Goal: Transaction & Acquisition: Purchase product/service

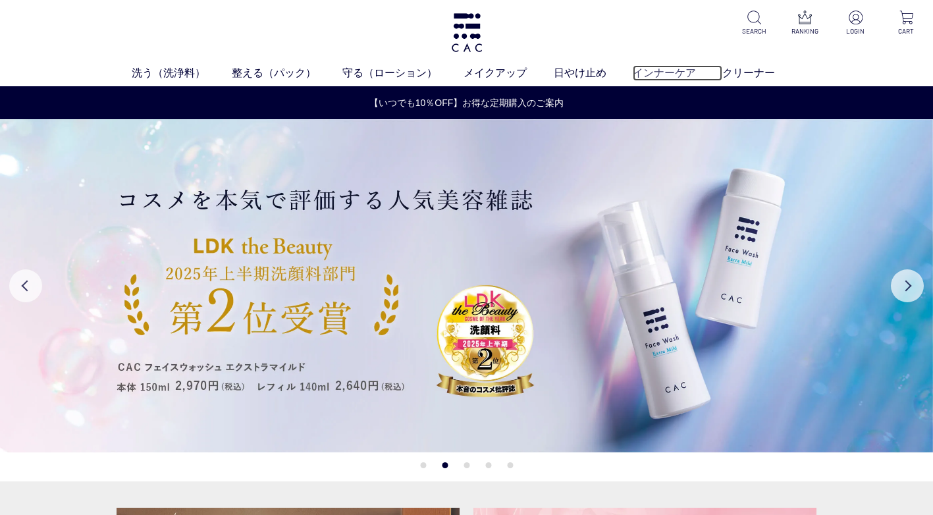
click at [685, 71] on link "インナーケア" at bounding box center [677, 73] width 90 height 16
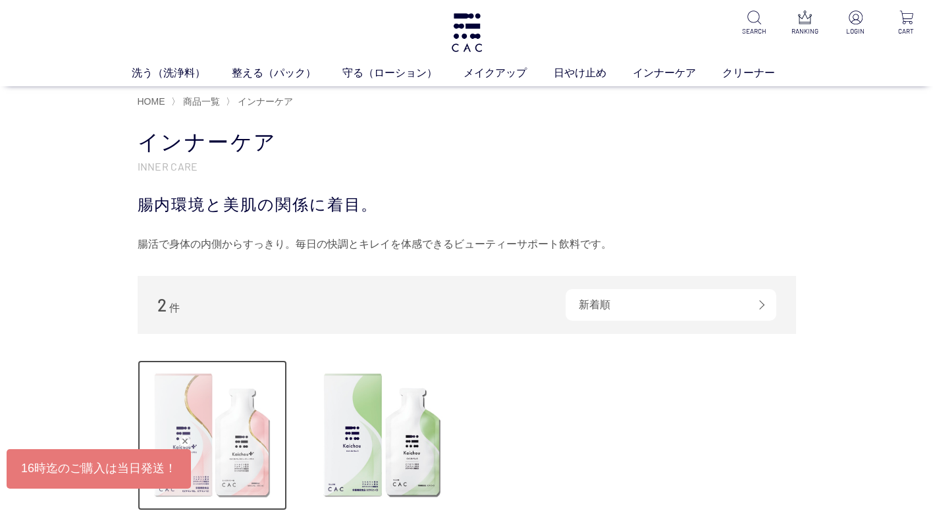
click at [240, 409] on img at bounding box center [213, 435] width 150 height 150
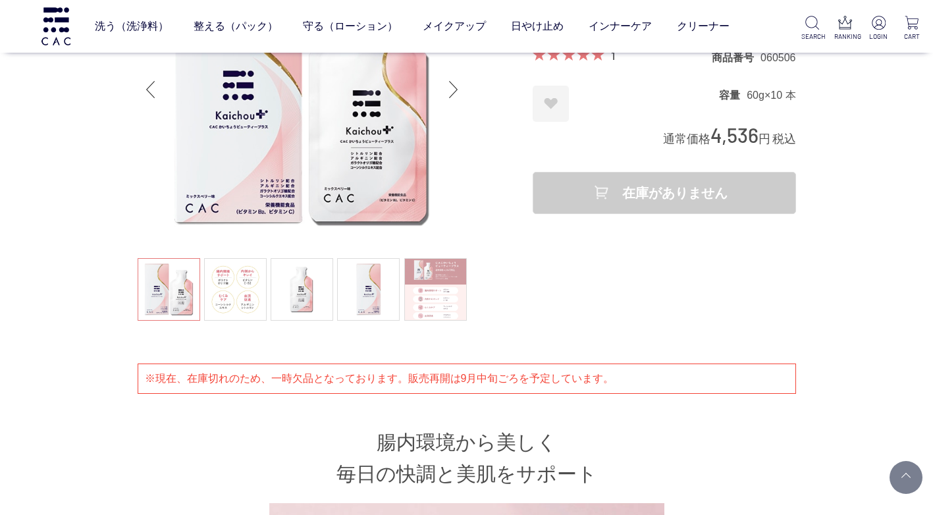
scroll to position [263, 0]
